Goal: Task Accomplishment & Management: Manage account settings

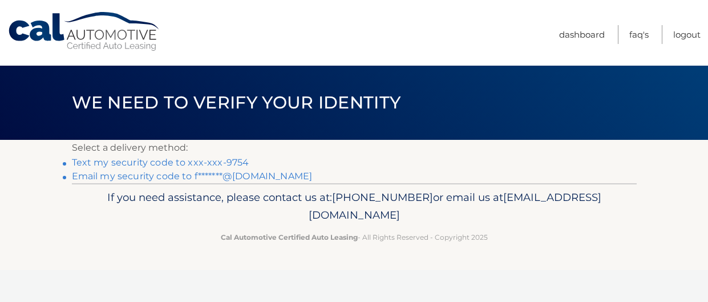
click at [233, 163] on link "Text my security code to xxx-xxx-9754" at bounding box center [160, 162] width 177 height 11
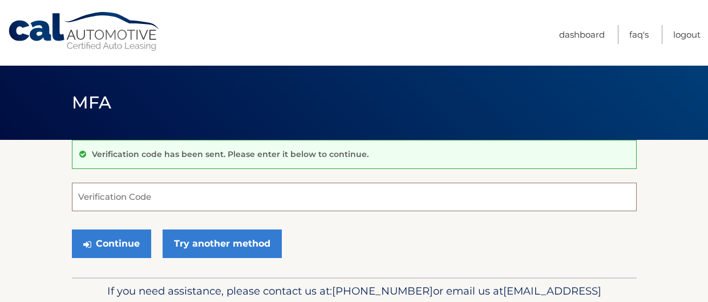
click at [225, 200] on input "Verification Code" at bounding box center [354, 196] width 565 height 29
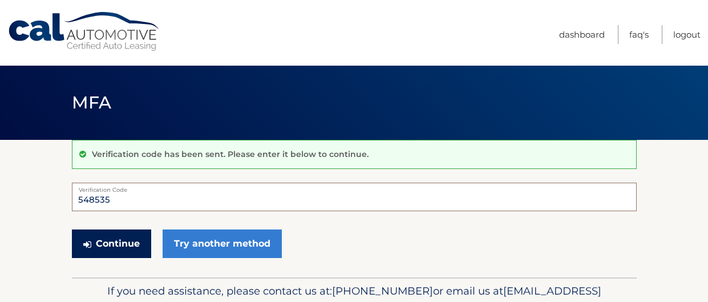
type input "548535"
click at [127, 249] on button "Continue" at bounding box center [111, 243] width 79 height 29
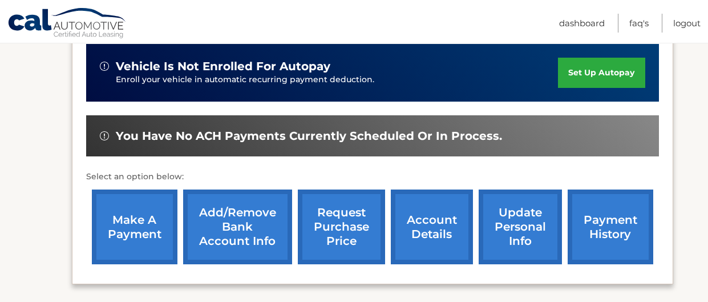
scroll to position [287, 0]
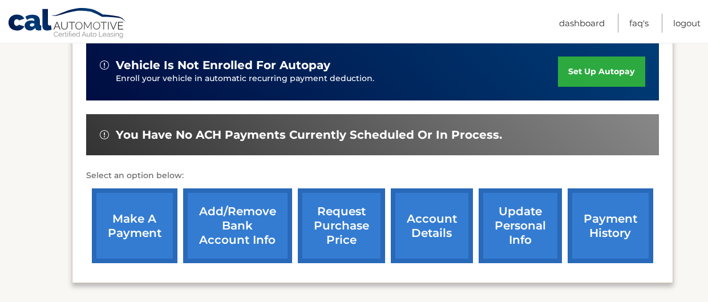
click at [432, 212] on link "account details" at bounding box center [432, 225] width 82 height 75
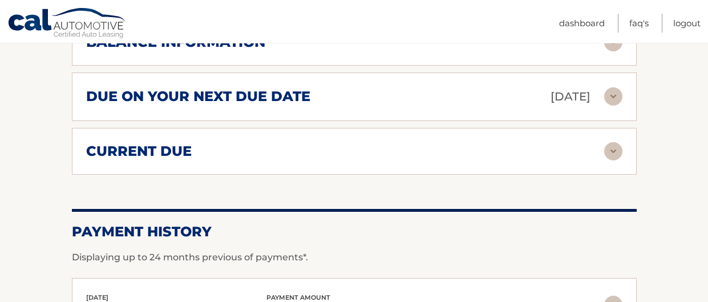
scroll to position [756, 0]
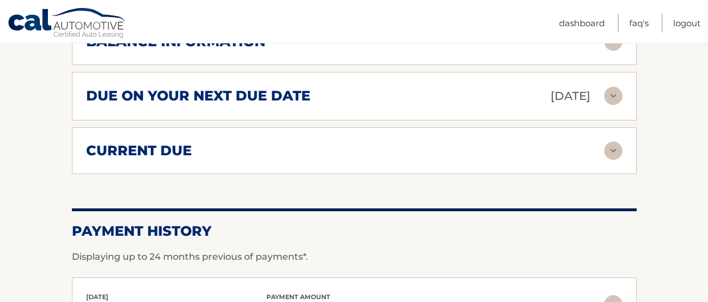
click at [615, 141] on img at bounding box center [613, 150] width 18 height 18
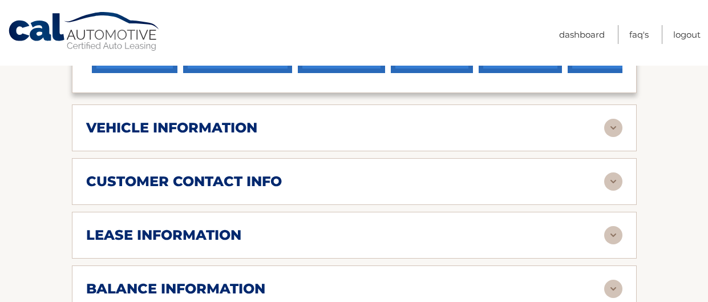
scroll to position [0, 0]
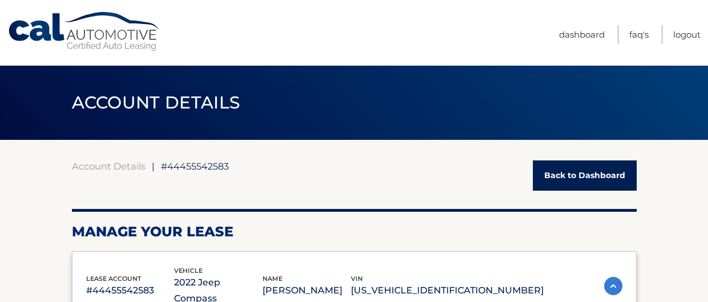
click at [581, 178] on link "Back to Dashboard" at bounding box center [585, 175] width 104 height 30
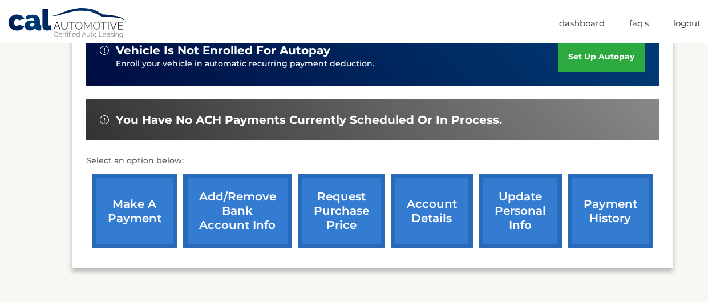
scroll to position [308, 0]
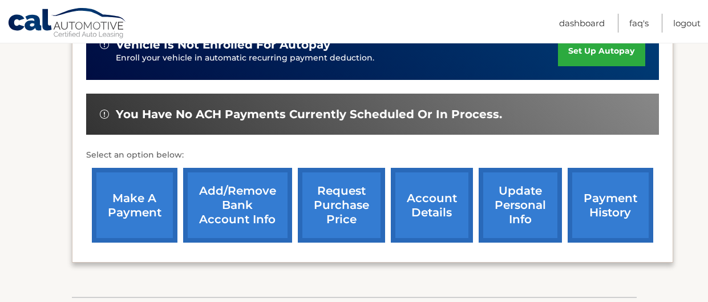
click at [326, 196] on link "request purchase price" at bounding box center [341, 205] width 87 height 75
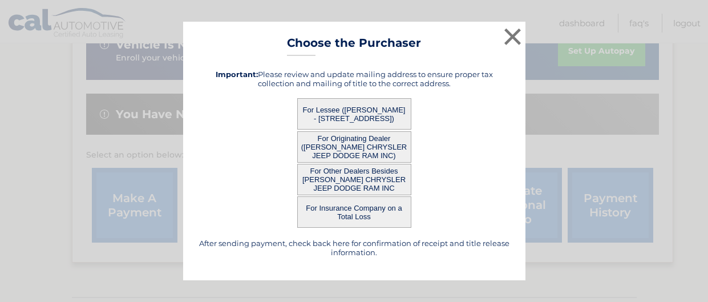
click at [359, 142] on button "For Originating Dealer ([PERSON_NAME] CHRYSLER JEEP DODGE RAM INC)" at bounding box center [354, 146] width 114 height 31
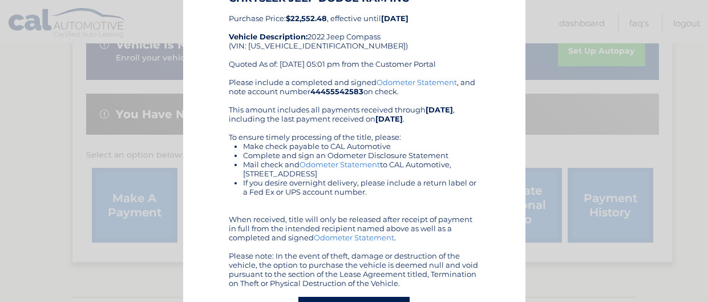
scroll to position [0, 0]
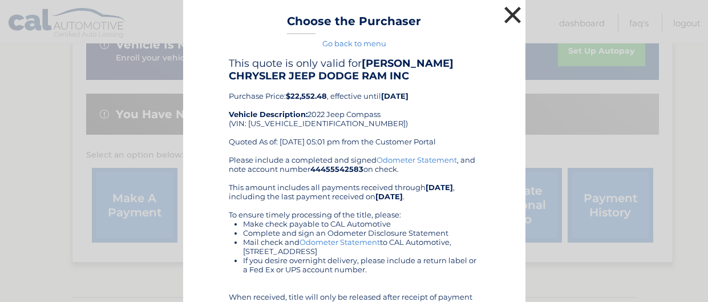
click at [514, 11] on button "×" at bounding box center [512, 14] width 23 height 23
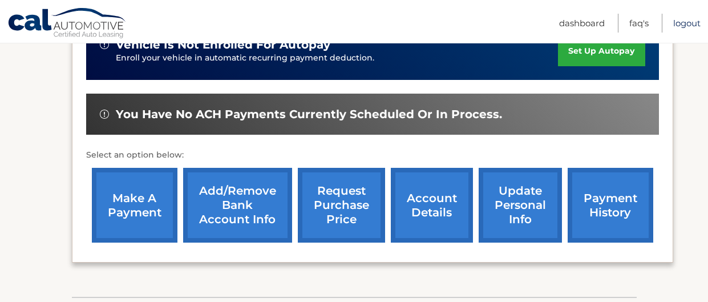
click at [686, 22] on link "Logout" at bounding box center [686, 23] width 27 height 19
